Goal: Find specific page/section: Find specific page/section

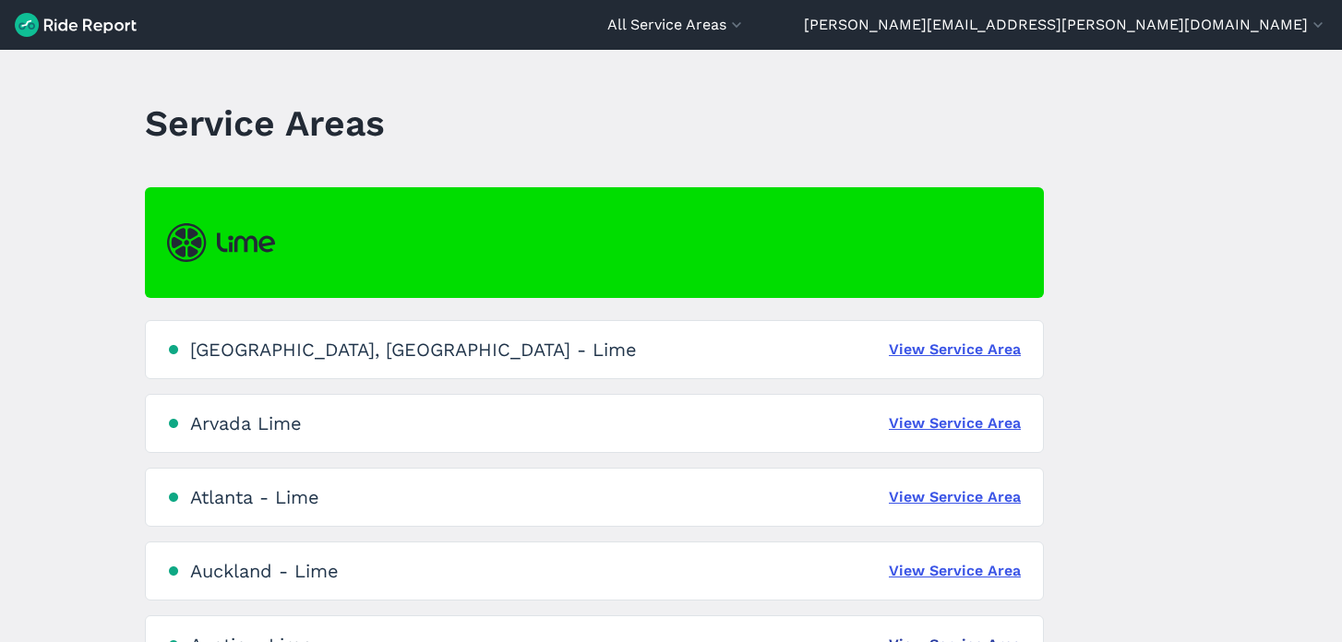
scroll to position [174, 0]
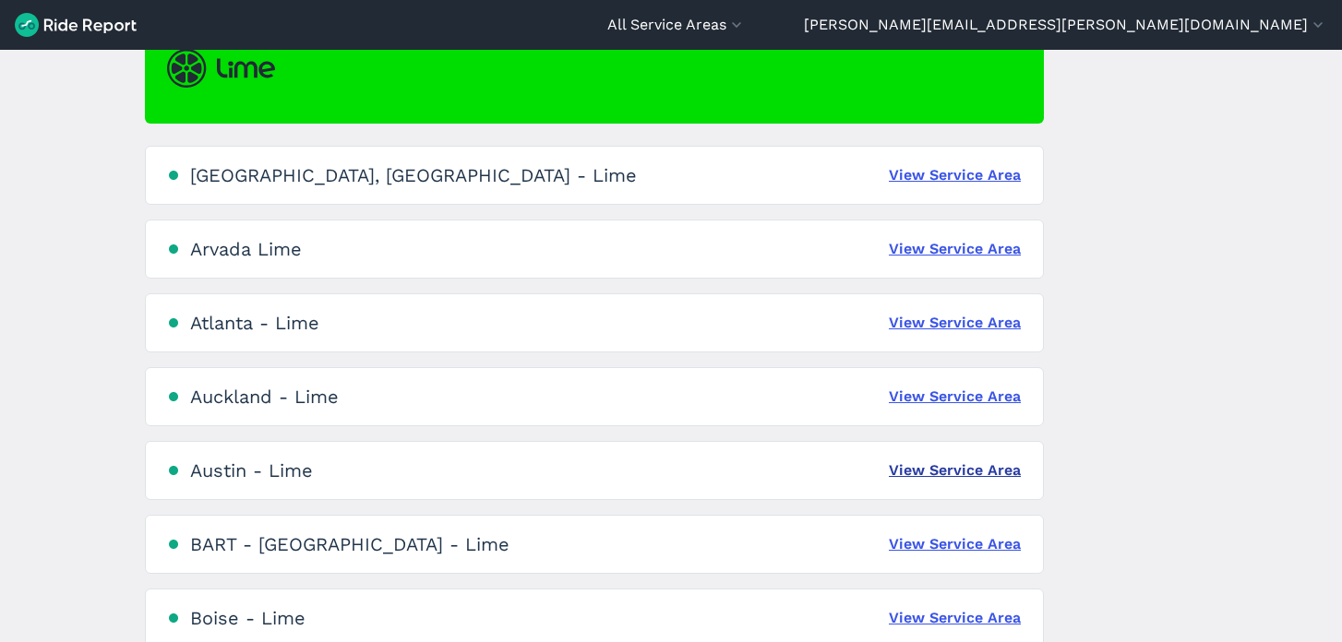
click at [950, 464] on link "View Service Area" at bounding box center [955, 471] width 132 height 22
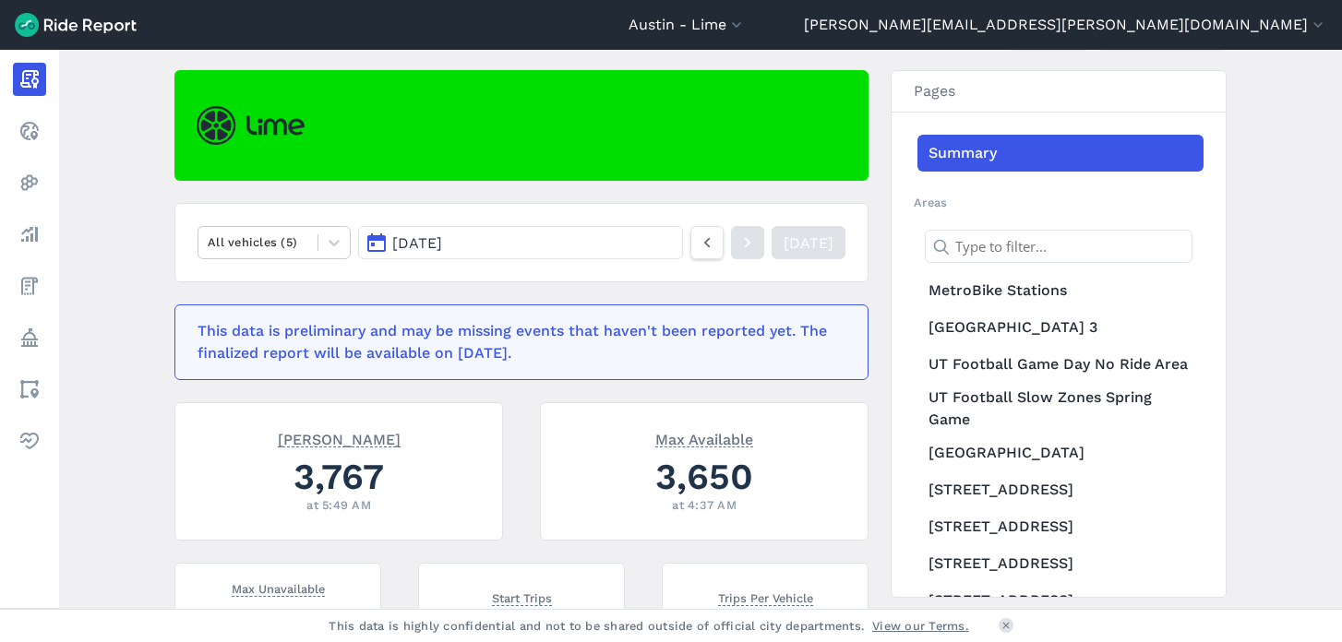
scroll to position [151, 0]
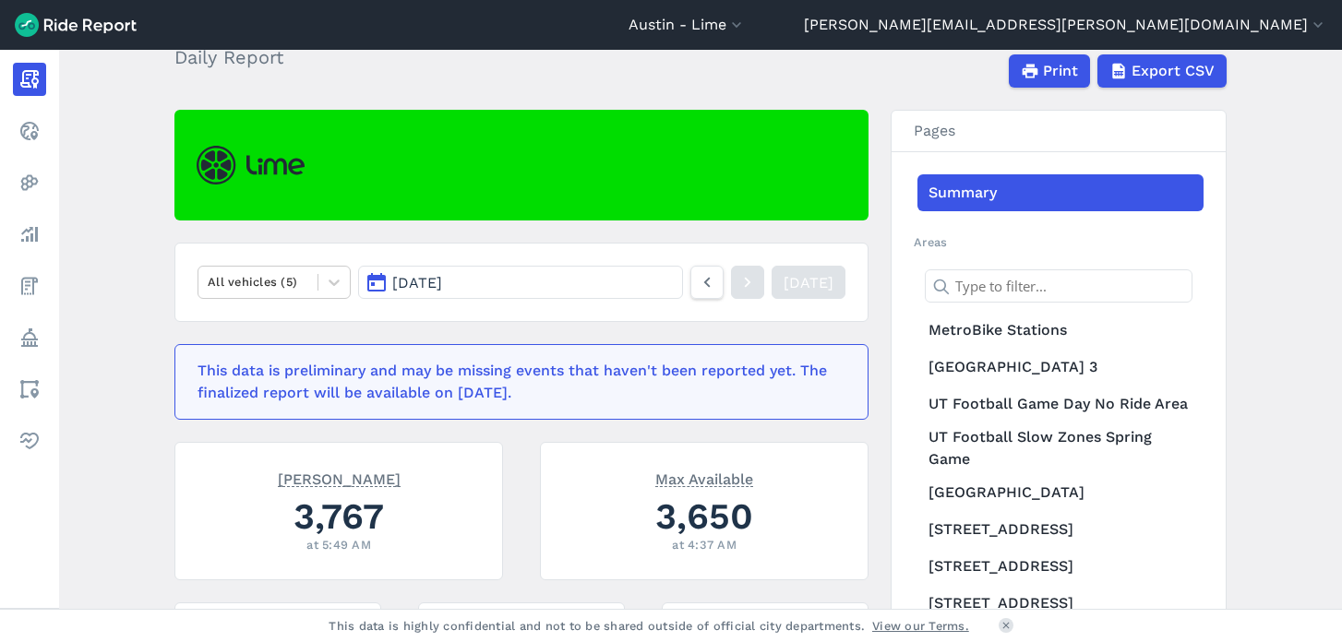
scroll to position [108, 0]
